Goal: Task Accomplishment & Management: Use online tool/utility

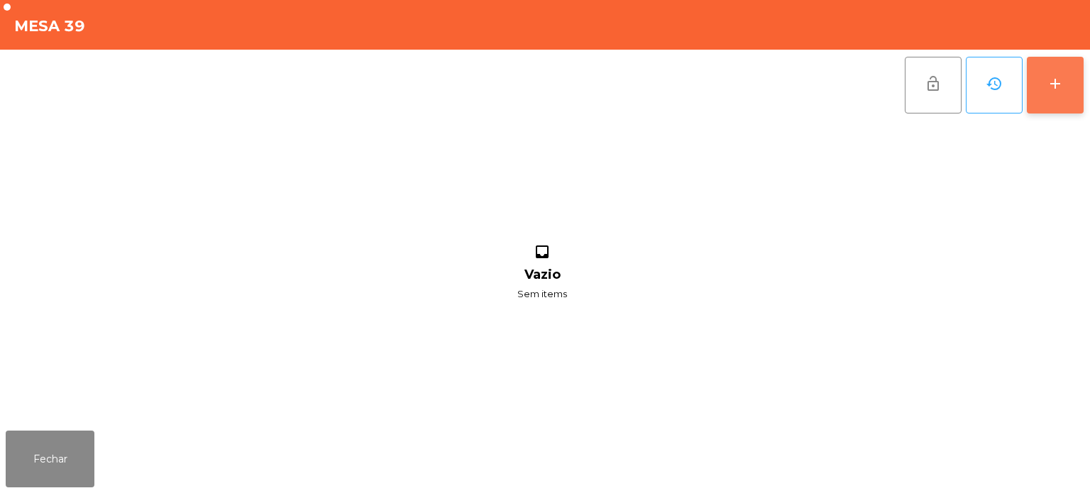
click at [1039, 88] on button "add" at bounding box center [1055, 85] width 57 height 57
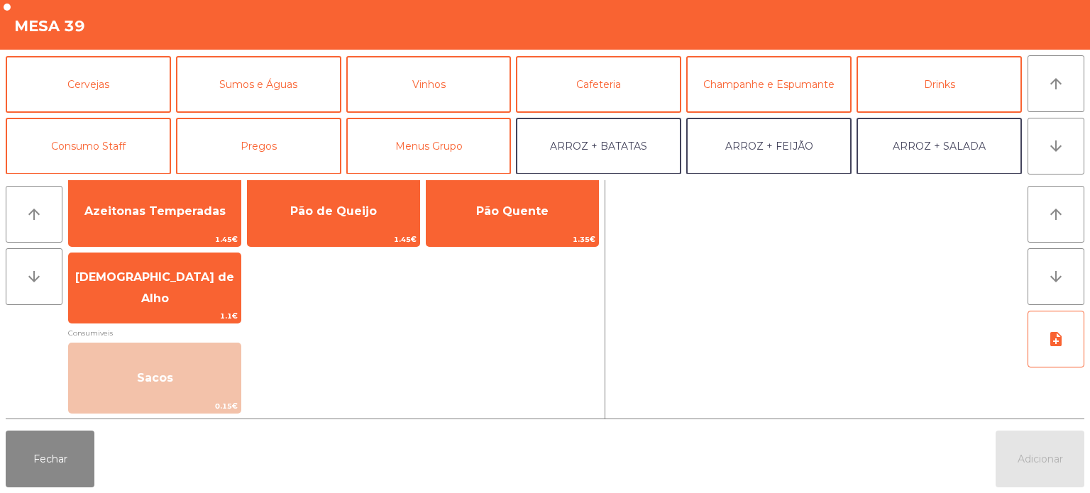
scroll to position [85, 0]
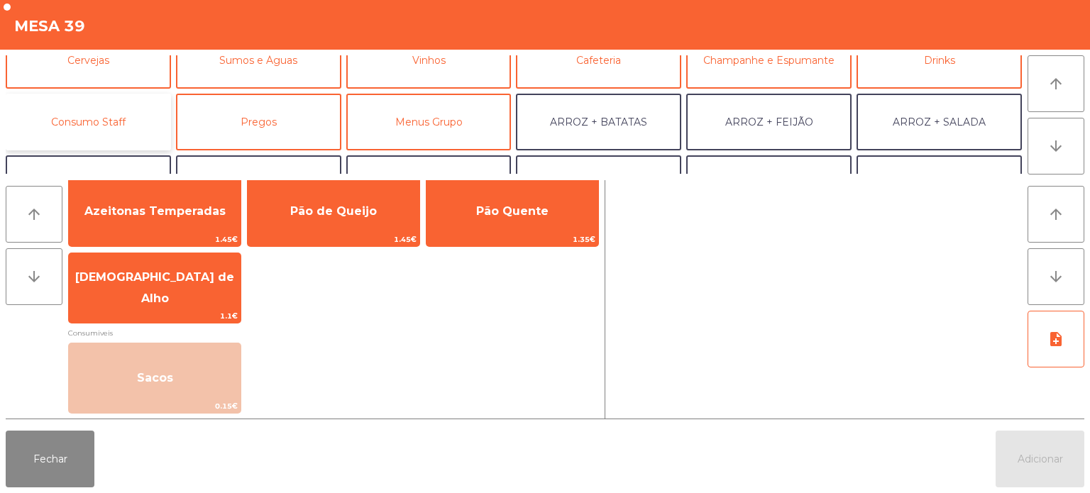
click at [94, 117] on button "Consumo Staff" at bounding box center [88, 122] width 165 height 57
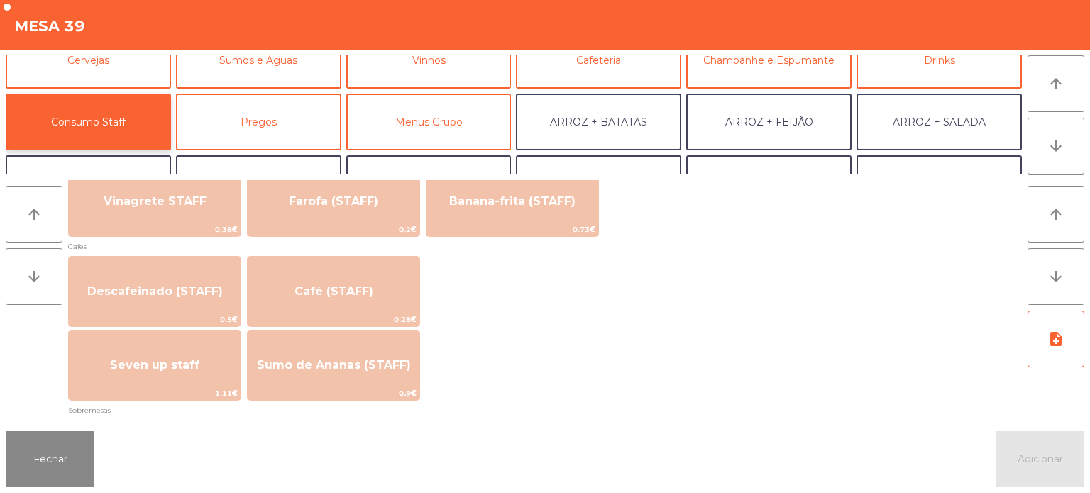
scroll to position [768, 0]
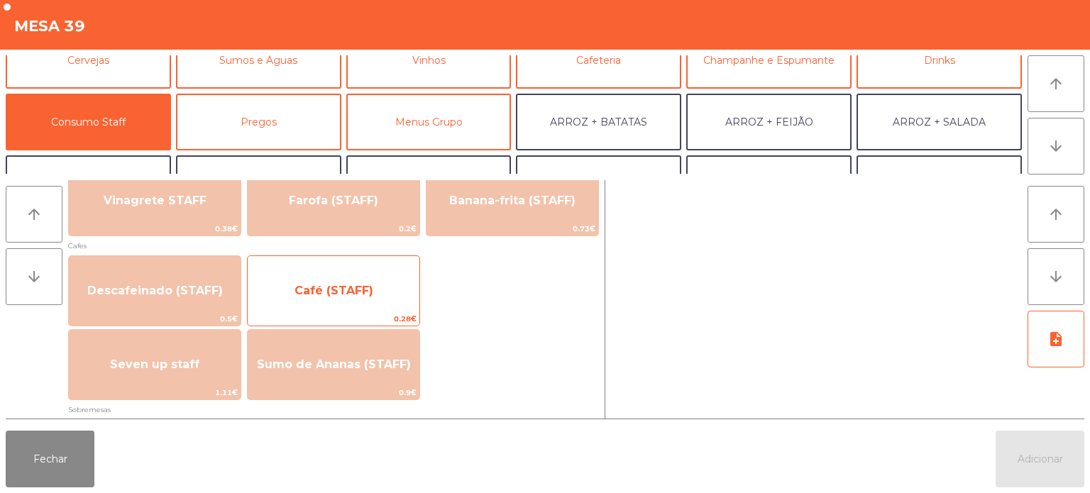
click at [327, 292] on span "Café (STAFF)" at bounding box center [334, 290] width 79 height 13
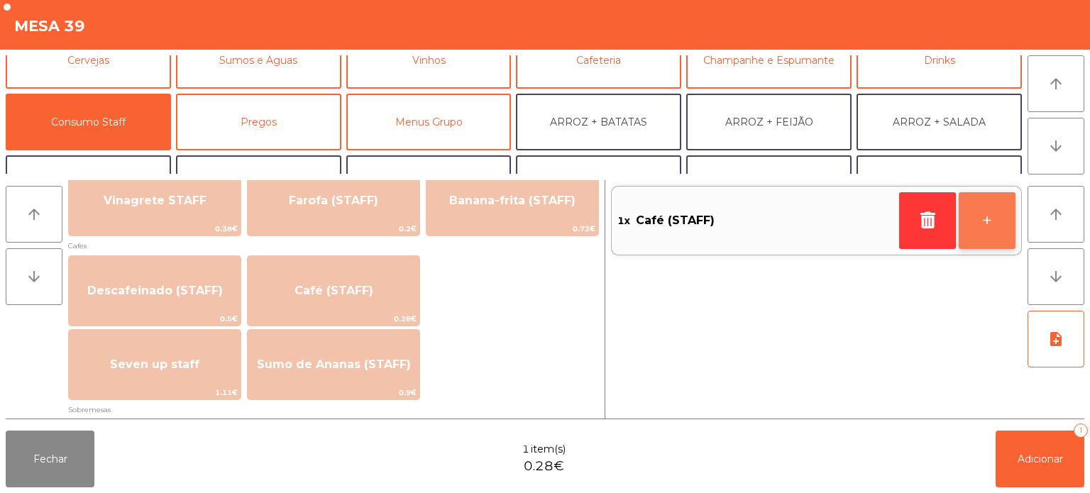
click at [979, 223] on button "+" at bounding box center [987, 220] width 57 height 57
click at [975, 227] on button "+" at bounding box center [987, 220] width 57 height 57
click at [973, 228] on button "+" at bounding box center [987, 220] width 57 height 57
click at [974, 226] on button "+" at bounding box center [987, 220] width 57 height 57
click at [973, 229] on button "+" at bounding box center [987, 220] width 57 height 57
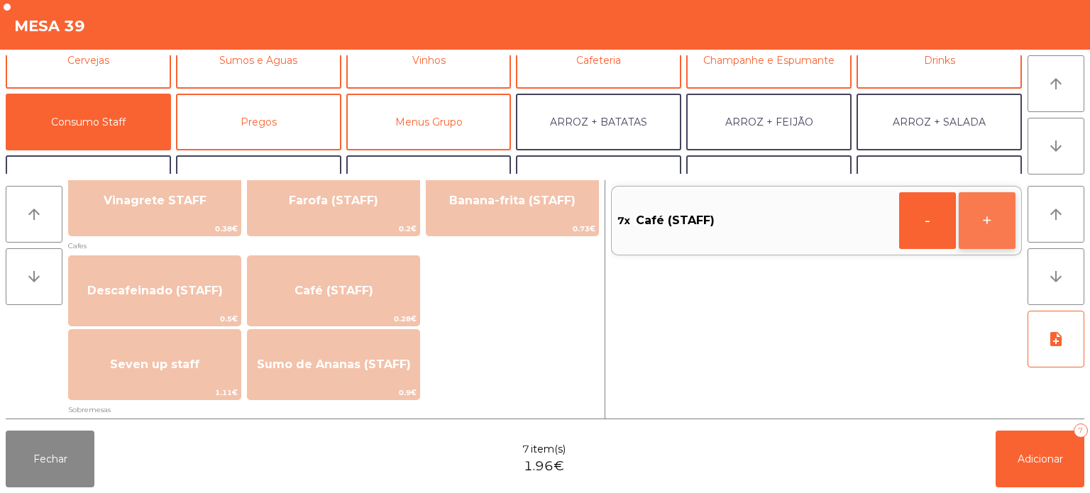
click at [973, 230] on button "+" at bounding box center [987, 220] width 57 height 57
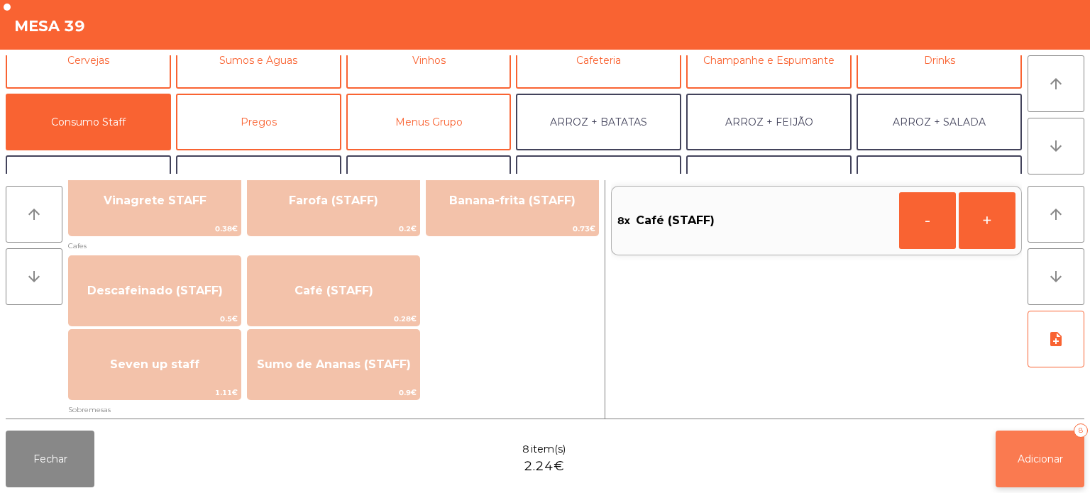
click at [1028, 470] on button "Adicionar 8" at bounding box center [1040, 459] width 89 height 57
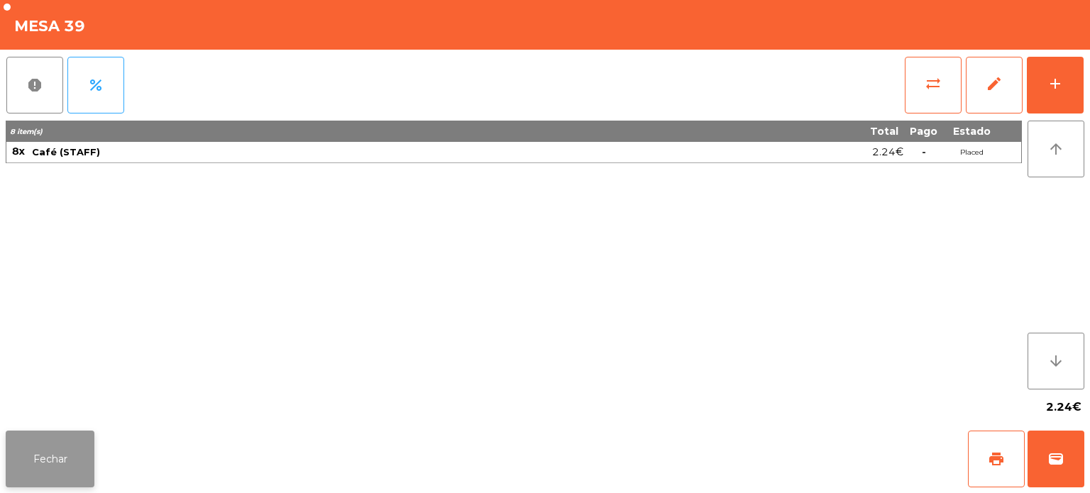
click at [55, 465] on button "Fechar" at bounding box center [50, 459] width 89 height 57
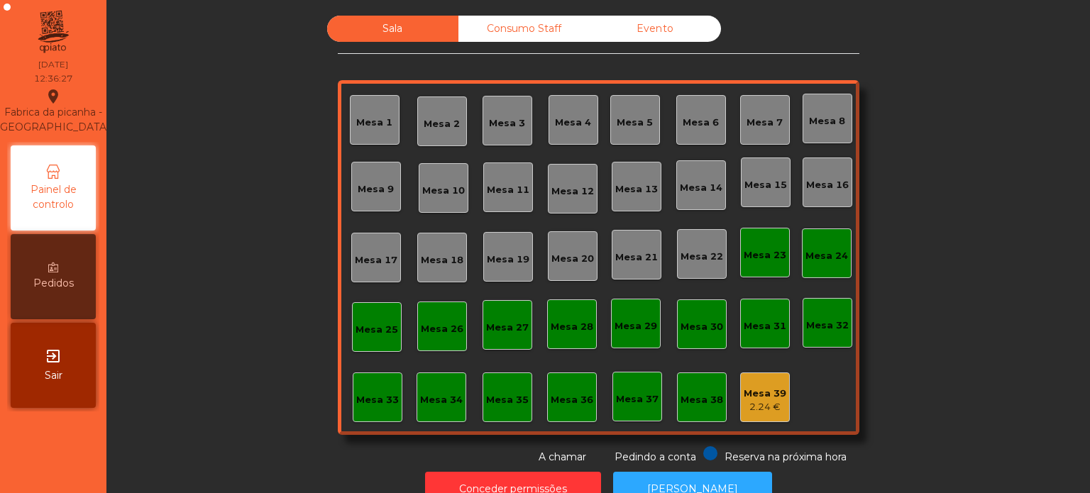
click at [653, 26] on div "Evento" at bounding box center [655, 29] width 131 height 26
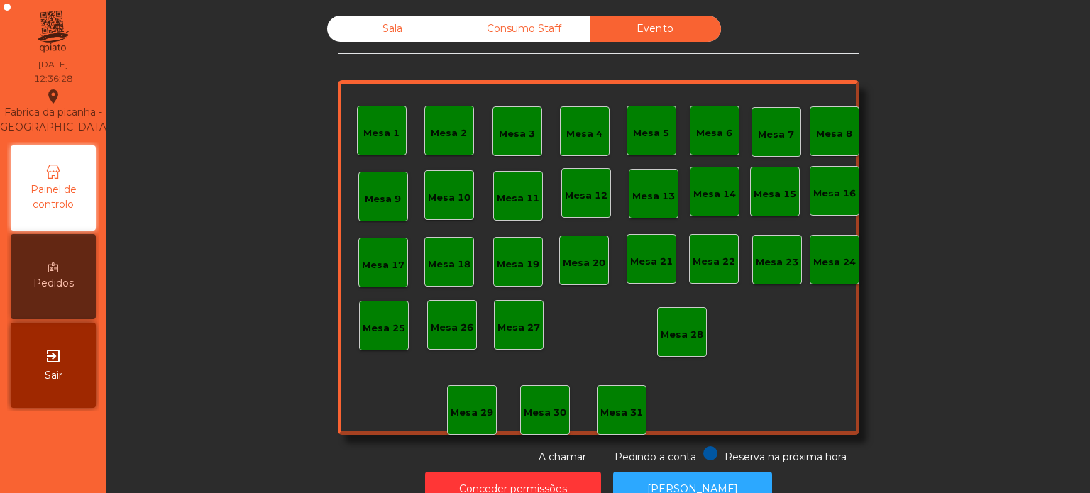
click at [378, 35] on div "Sala" at bounding box center [392, 29] width 131 height 26
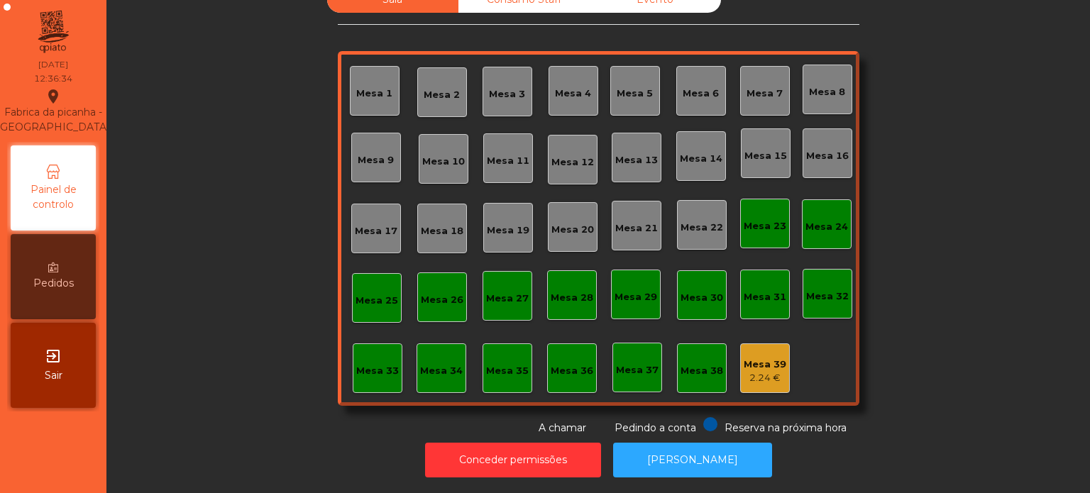
scroll to position [0, 0]
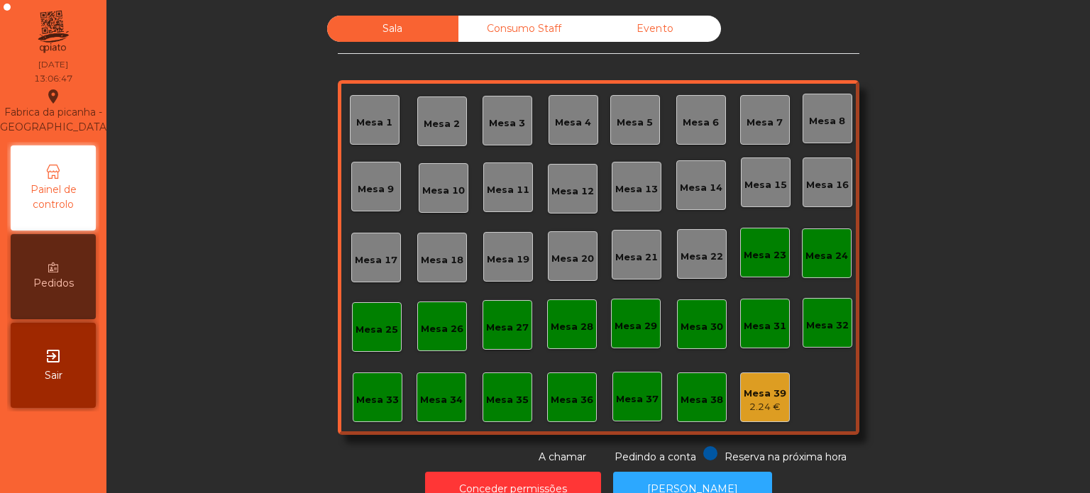
click at [762, 412] on div "2.24 €" at bounding box center [765, 407] width 43 height 14
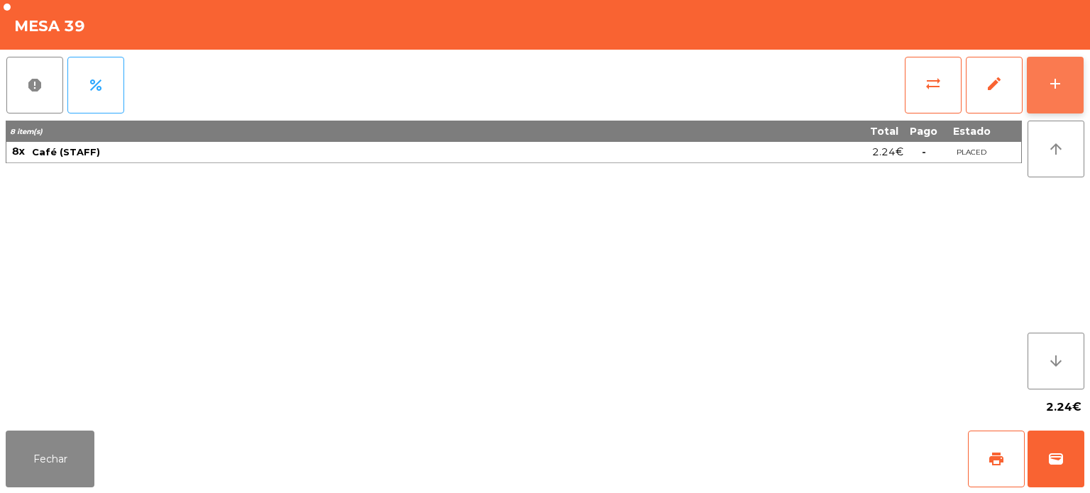
click at [1054, 78] on div "add" at bounding box center [1055, 83] width 17 height 17
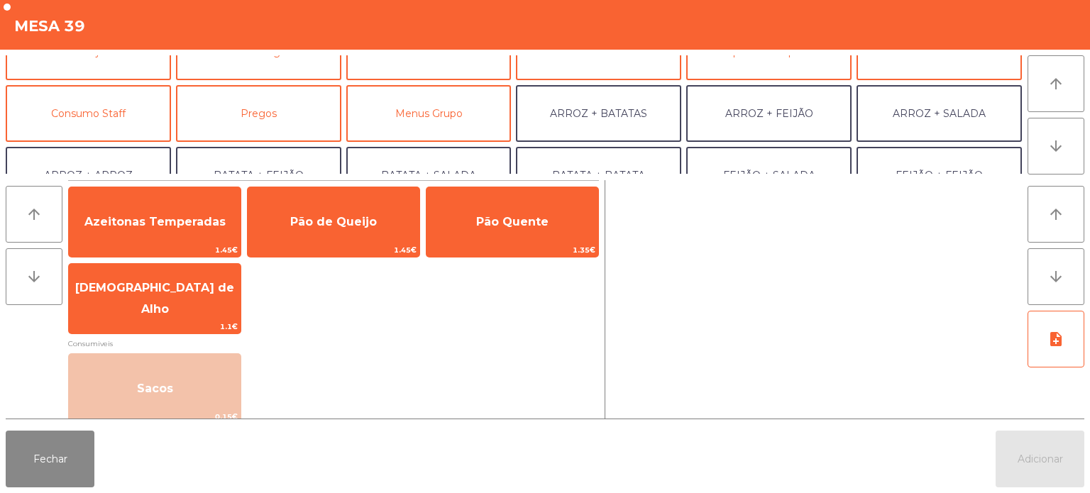
scroll to position [100, 0]
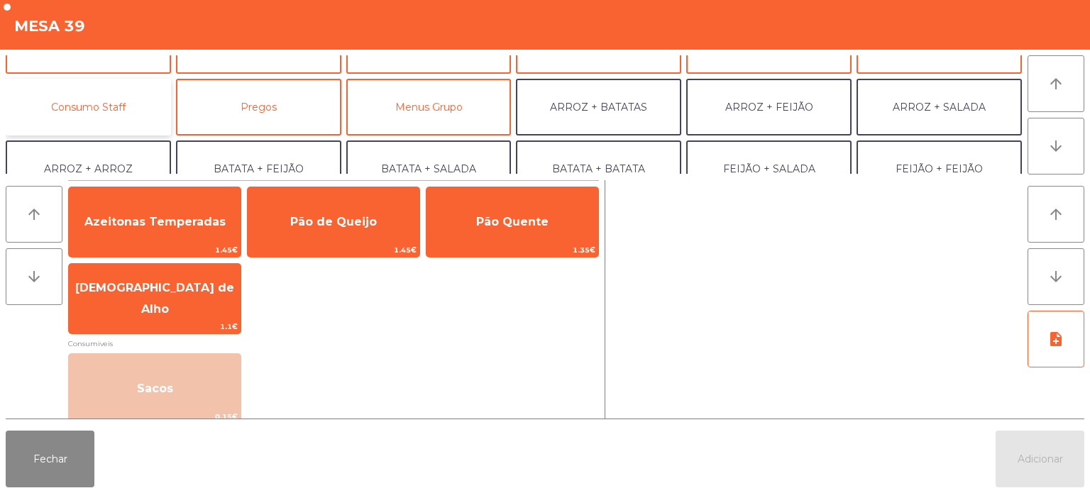
click at [139, 102] on button "Consumo Staff" at bounding box center [88, 107] width 165 height 57
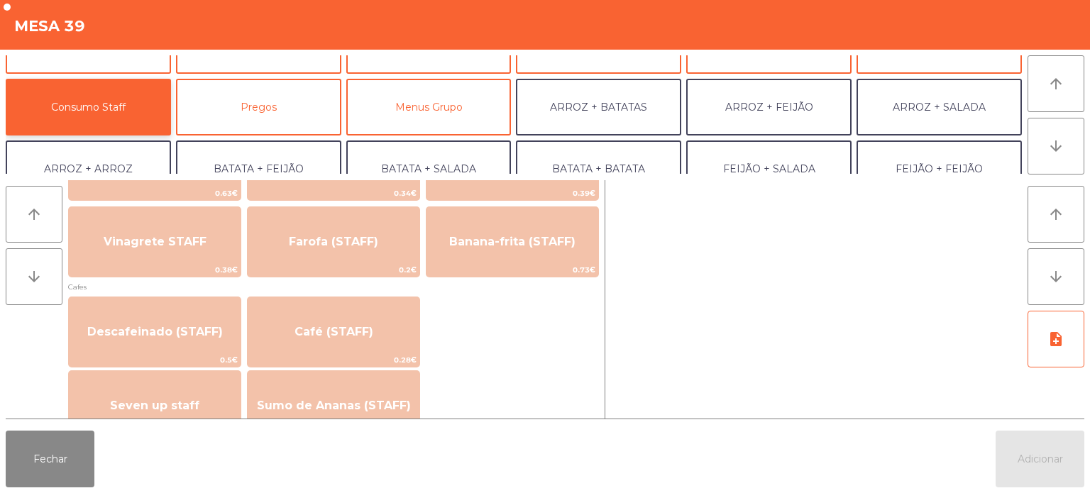
scroll to position [749, 0]
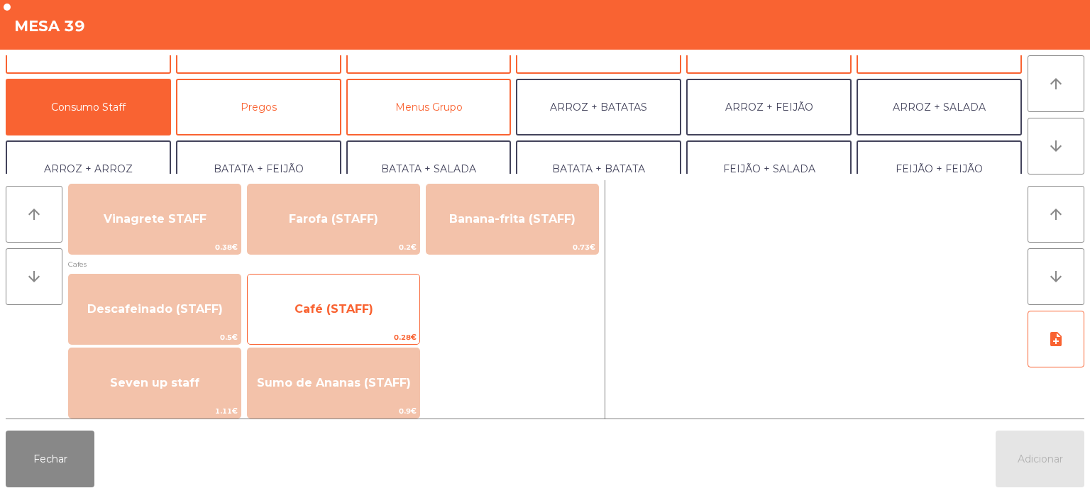
click at [379, 311] on span "Café (STAFF)" at bounding box center [334, 309] width 172 height 38
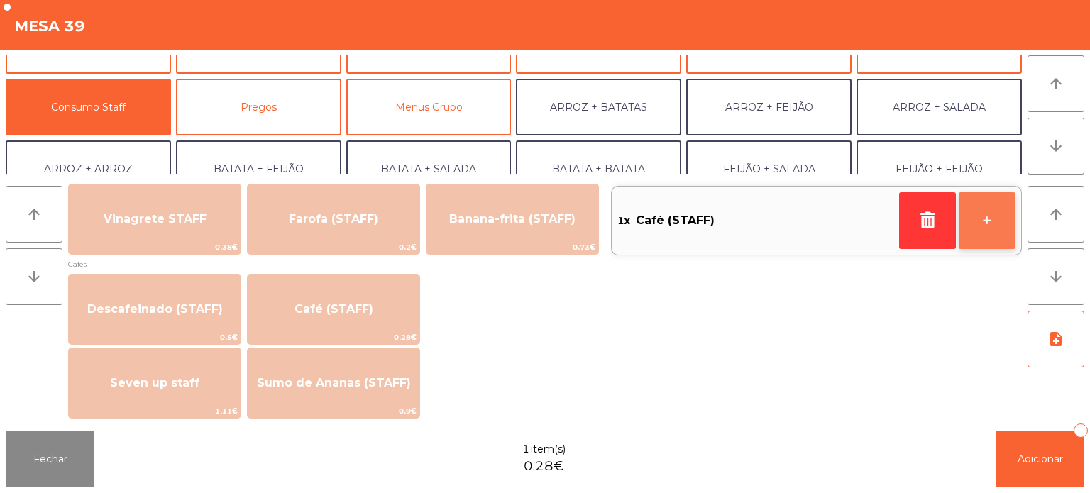
click at [985, 229] on button "+" at bounding box center [987, 220] width 57 height 57
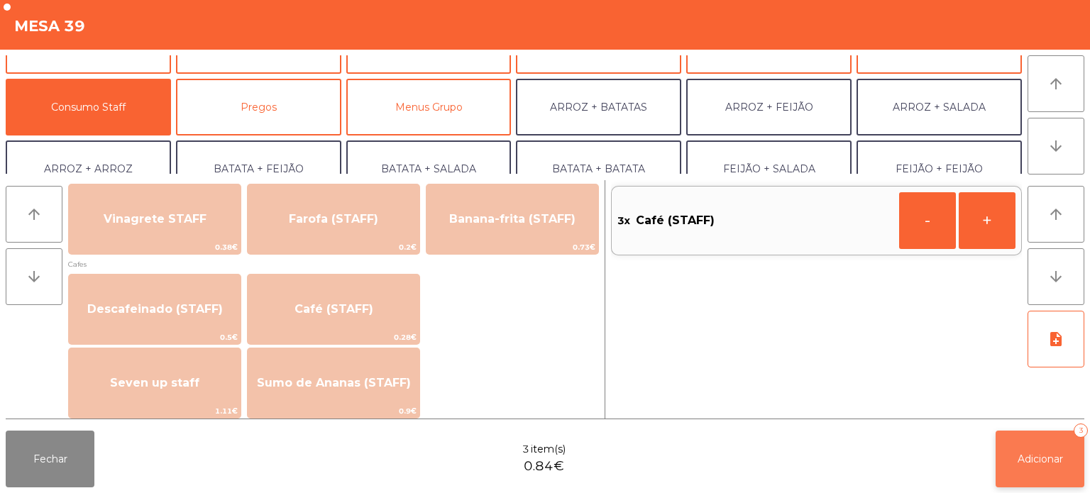
click at [1035, 466] on button "Adicionar 3" at bounding box center [1040, 459] width 89 height 57
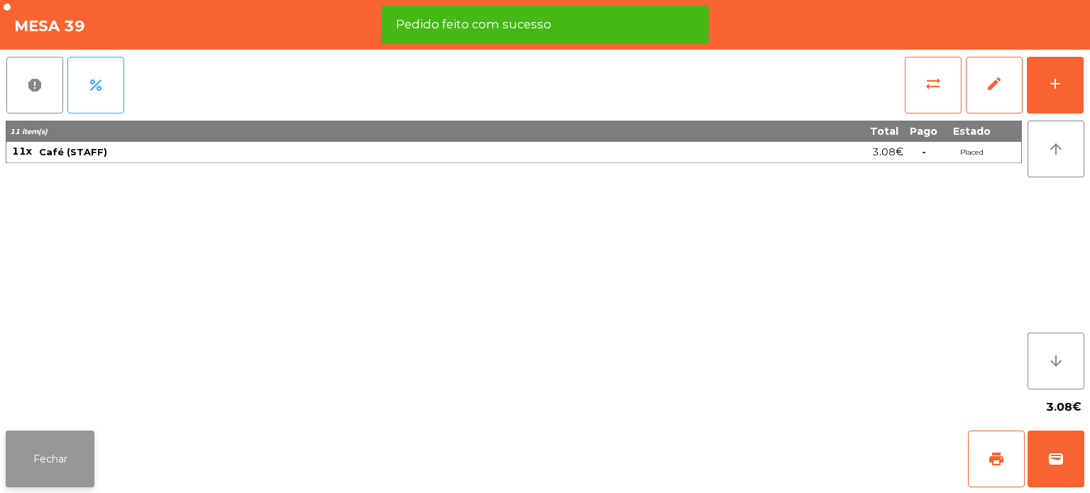
click at [85, 483] on button "Fechar" at bounding box center [50, 459] width 89 height 57
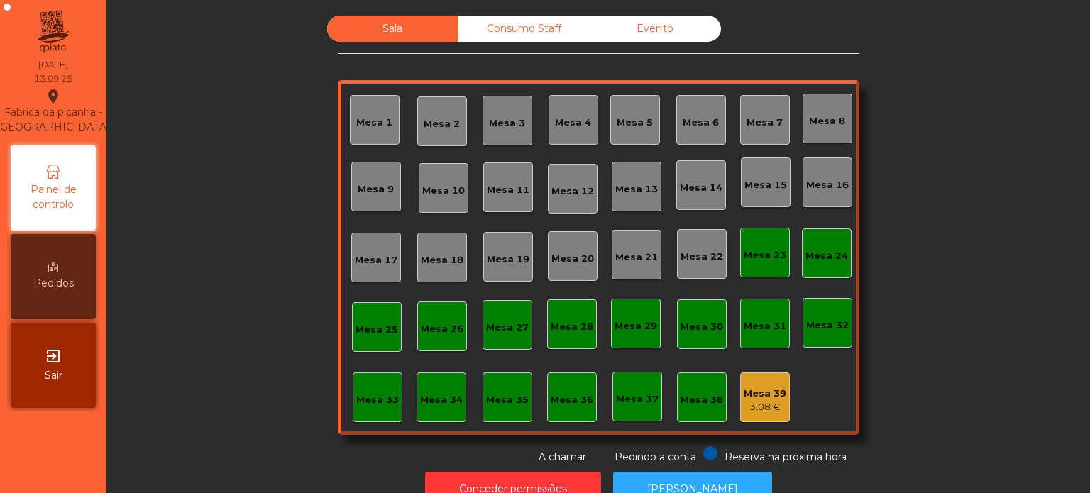
click at [784, 403] on div "Mesa 39 3.08 €" at bounding box center [765, 398] width 50 height 50
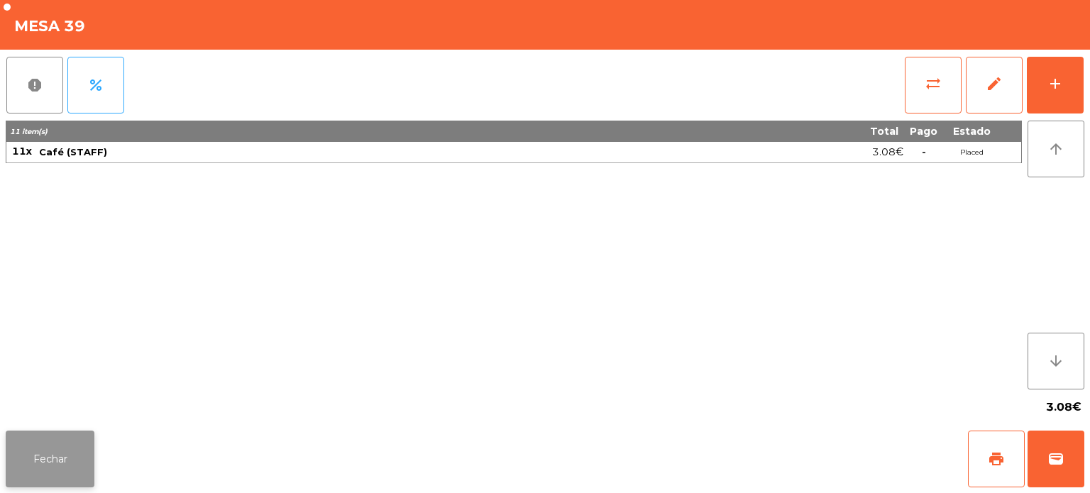
click at [67, 461] on button "Fechar" at bounding box center [50, 459] width 89 height 57
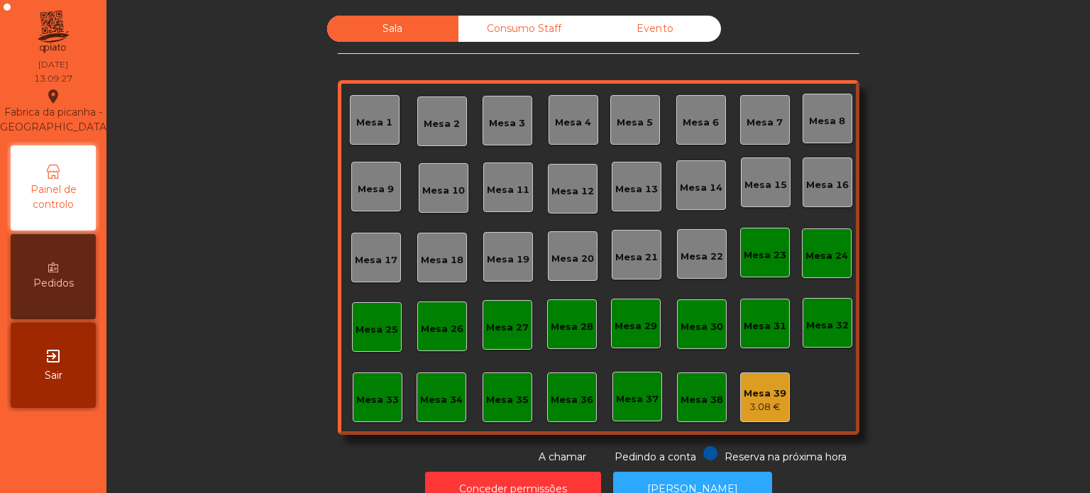
click at [741, 419] on div "Mesa 39 3.08 €" at bounding box center [765, 398] width 50 height 50
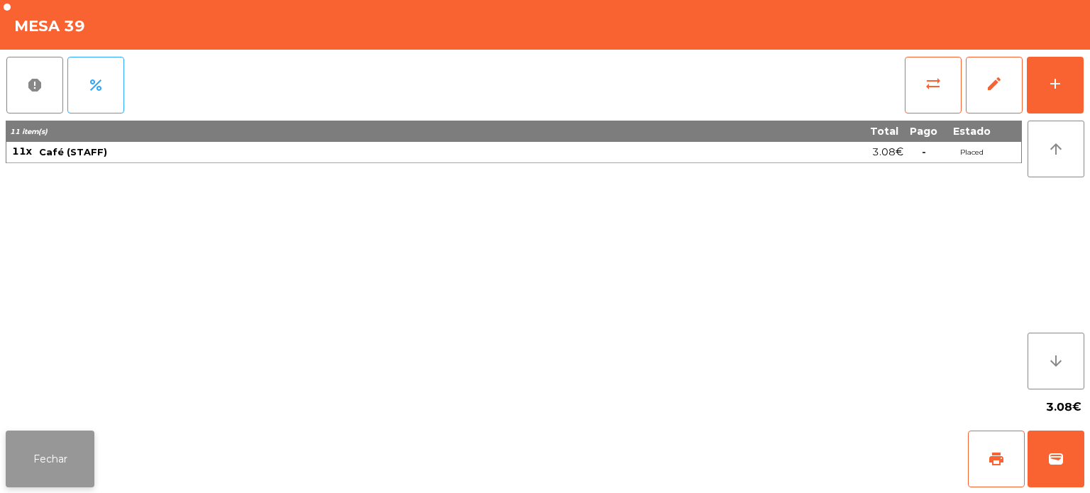
click at [74, 431] on button "Fechar" at bounding box center [50, 459] width 89 height 57
